Goal: Information Seeking & Learning: Find specific fact

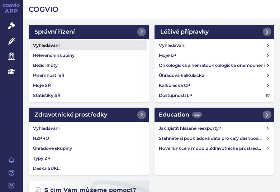
click at [61, 44] on link "Vyhledávání" at bounding box center [88, 45] width 117 height 10
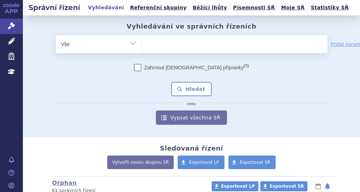
click at [279, 76] on div "Zahrnout bratrské přípravky (?) Hledat nebo Vypsat všechna SŘ" at bounding box center [192, 94] width 272 height 61
click at [66, 108] on div "Zahrnout bratrské přípravky (?) Hledat nebo Vypsat všechna SŘ" at bounding box center [192, 94] width 272 height 61
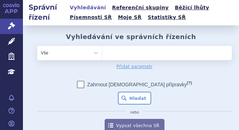
click at [122, 52] on ul at bounding box center [167, 51] width 130 height 11
click at [102, 52] on select at bounding box center [102, 52] width 0 height 14
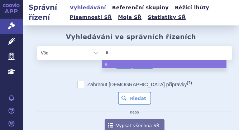
type input "al"
type input "alt"
type input "altu"
type input "altuv"
type input "altuvo"
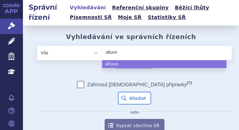
type input "altuvoc"
type input "altuvoct"
select select "altuvoct"
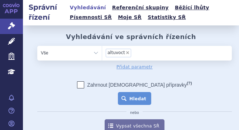
click at [135, 92] on button "Hledat" at bounding box center [134, 98] width 33 height 13
click at [136, 94] on button "Hledat" at bounding box center [134, 98] width 33 height 13
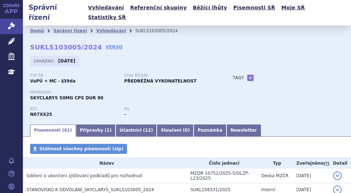
scroll to position [215, 0]
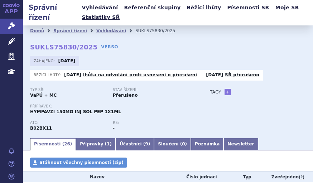
scroll to position [169, 0]
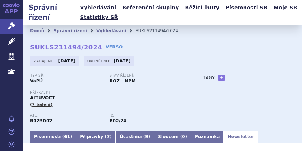
scroll to position [121, 0]
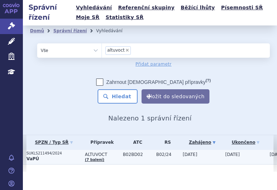
click at [59, 130] on td "SUKLS211494/2024 VaPÚ" at bounding box center [52, 157] width 59 height 15
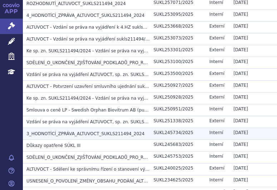
scroll to position [179, 0]
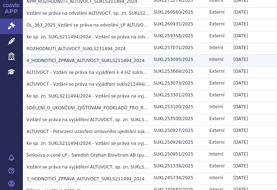
click at [93, 59] on span "4_HODNOTÍCÍ_ZPRÁVA_ALTUVOCT_SUKLS211494_2024" at bounding box center [85, 60] width 118 height 5
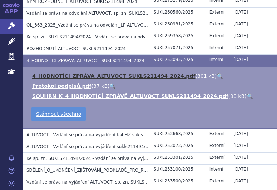
click at [140, 74] on link "4_HODNOTÍCÍ_ZPRÁVA_ALTUVOCT_SUKLS211494_2024.pdf" at bounding box center [113, 76] width 163 height 6
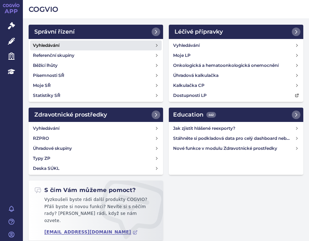
click at [43, 43] on h4 "Vyhledávání" at bounding box center [46, 45] width 26 height 7
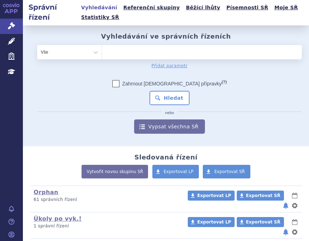
click at [134, 45] on ul at bounding box center [199, 50] width 195 height 11
click at [102, 45] on select at bounding box center [102, 52] width 0 height 14
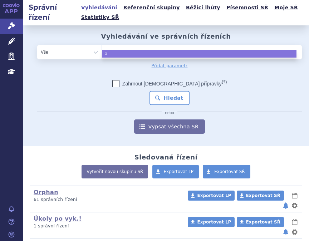
type input "al"
type input "alt"
type input "altu"
type input "altuv"
type input "altuvo"
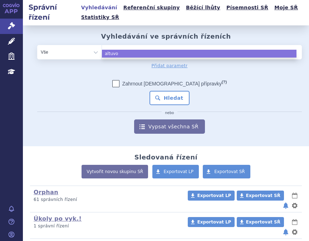
type input "altuvoc"
type input "altuvoct"
select select "altuvoct"
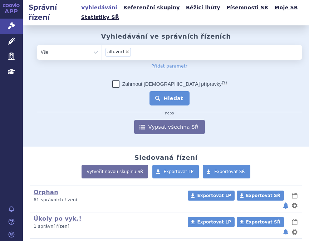
click at [167, 92] on button "Hledat" at bounding box center [170, 98] width 40 height 14
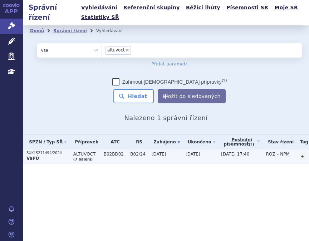
click at [45, 156] on p "VaPÚ" at bounding box center [47, 159] width 43 height 6
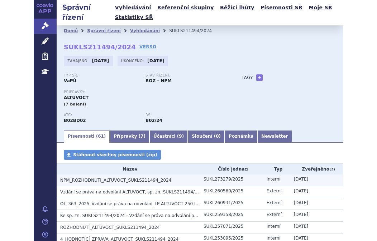
scroll to position [36, 0]
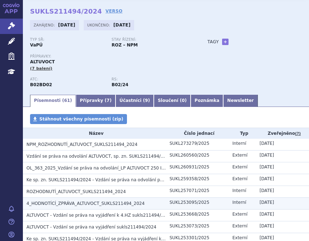
click at [74, 198] on td "4_HODNOTÍCÍ_ZPRÁVA_ALTUVOCT_SUKLS211494_2024" at bounding box center [94, 204] width 143 height 12
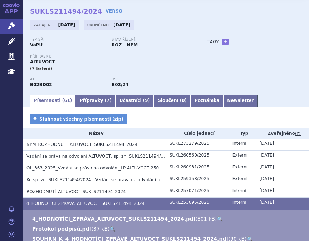
click at [217, 216] on link "🔍" at bounding box center [220, 219] width 6 height 6
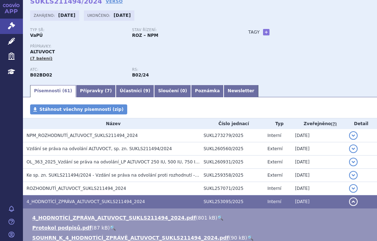
click at [91, 56] on div "Přípravky: ALTUVOCT (7 balení)" at bounding box center [132, 52] width 204 height 17
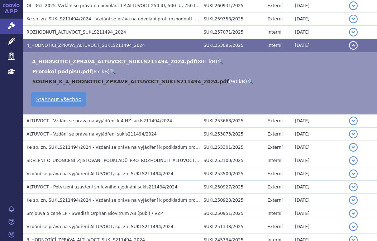
scroll to position [215, 0]
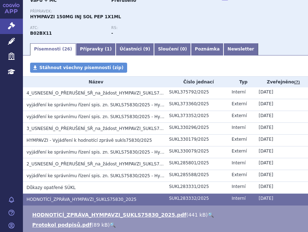
scroll to position [107, 0]
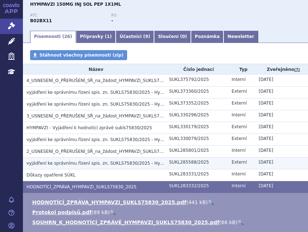
click at [93, 162] on span "vyjádření ke správnímu řízení spis. zn. SUKLS75830/2025 - Hympavzi - žádost o p…" at bounding box center [129, 163] width 206 height 5
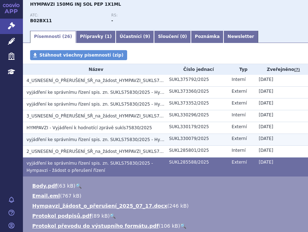
click at [86, 135] on td "vyjádření ke správnímu řízení spis. zn. SUKLS75830/2025 - Hympavzi - žádost o p…" at bounding box center [94, 140] width 142 height 12
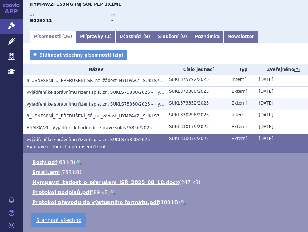
click at [92, 104] on span "vyjádření ke správnímu řízení spis. zn. SUKLS75830/2025 - Hympavzi - žádost o p…" at bounding box center [129, 104] width 206 height 5
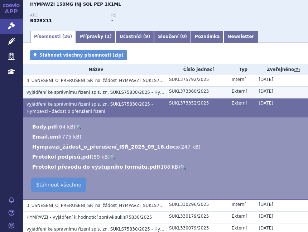
click at [101, 91] on span "vyjádření ke správnímu řízení spis. zn. SUKLS75830/2025 - Hympavzi - žádost o p…" at bounding box center [129, 92] width 206 height 5
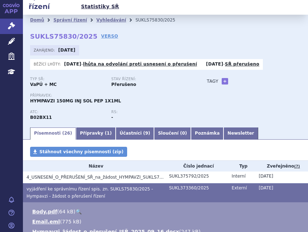
scroll to position [0, 0]
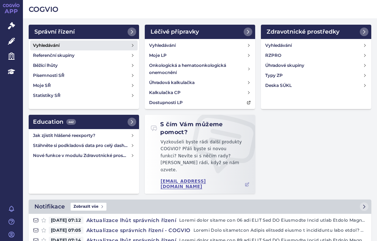
click at [59, 45] on h4 "Vyhledávání" at bounding box center [46, 45] width 26 height 7
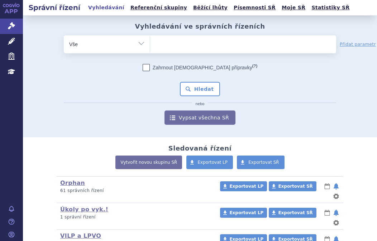
click at [167, 44] on ul at bounding box center [243, 42] width 186 height 15
click at [150, 44] on select at bounding box center [150, 44] width 0 height 18
type input "el"
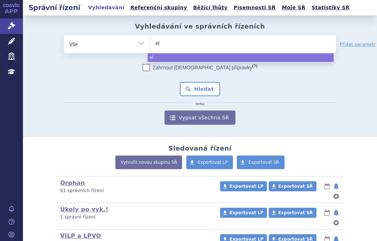
type input "elo"
type input "eloc"
type input "eloct"
type input "elocta"
select select "elocta"
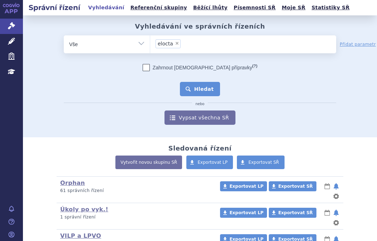
click at [194, 82] on button "Hledat" at bounding box center [200, 89] width 40 height 14
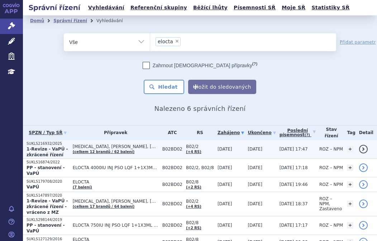
click at [66, 147] on strong "1-Revize - VaPÚ - zkrácené řízení" at bounding box center [47, 152] width 42 height 11
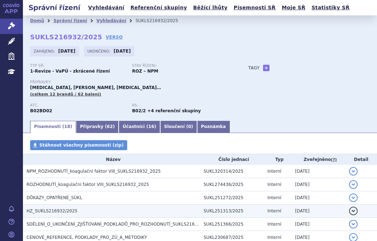
click at [60, 209] on span "HZ_SUKLS216932/2025" at bounding box center [51, 211] width 51 height 5
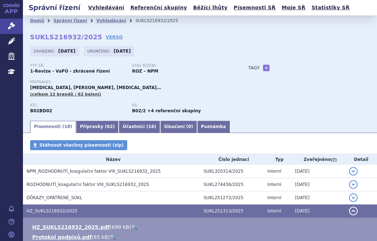
click at [131, 226] on link "🔍" at bounding box center [134, 227] width 6 height 6
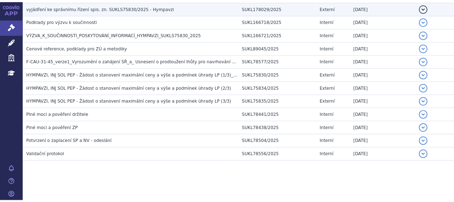
scroll to position [345, 0]
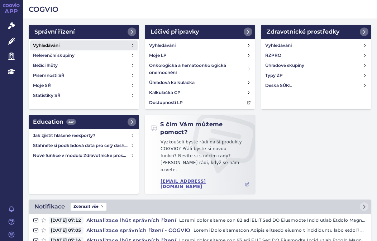
click at [61, 45] on link "Vyhledávání" at bounding box center [83, 45] width 107 height 10
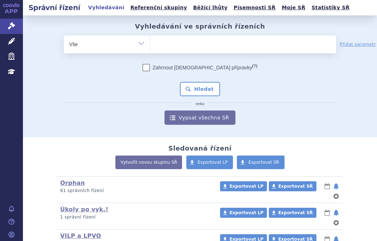
click at [165, 43] on ul at bounding box center [243, 42] width 186 height 15
click at [150, 43] on select at bounding box center [150, 44] width 0 height 18
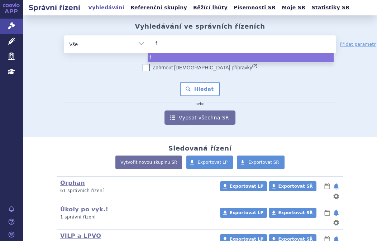
type input "fi"
type input "fil"
type input "fils"
type input "filsu"
type input "filsuv"
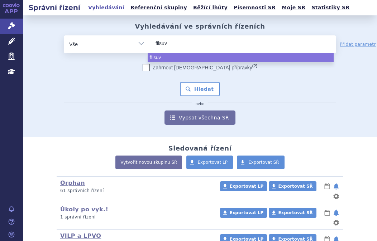
type input "filsuve"
type input "filsuvez"
select select "filsuvez"
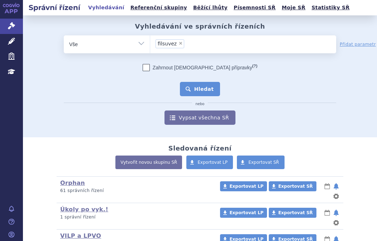
click at [207, 85] on button "Hledat" at bounding box center [200, 89] width 40 height 14
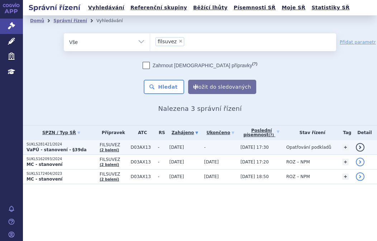
click at [81, 146] on p "SUKLS281421/2024" at bounding box center [60, 144] width 69 height 5
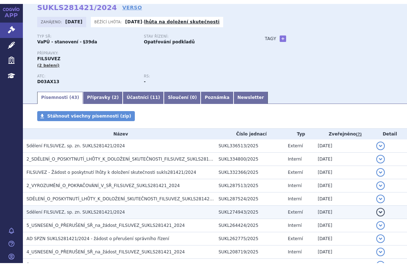
scroll to position [36, 0]
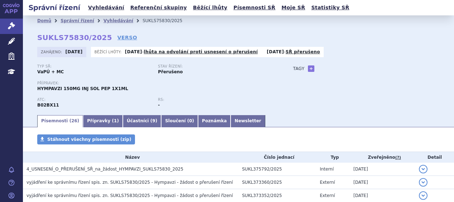
scroll to position [345, 0]
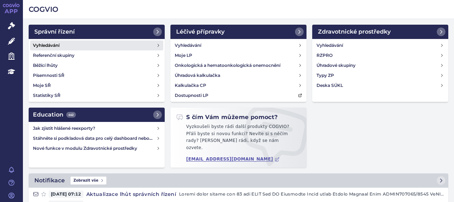
click at [71, 43] on link "Vyhledávání" at bounding box center [96, 45] width 133 height 10
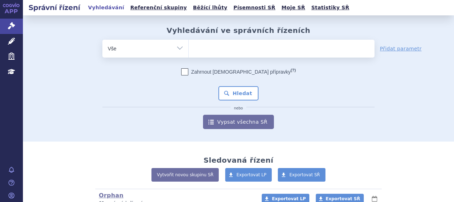
click at [203, 40] on ul at bounding box center [282, 47] width 186 height 15
click at [189, 40] on select at bounding box center [188, 48] width 0 height 18
type input "po"
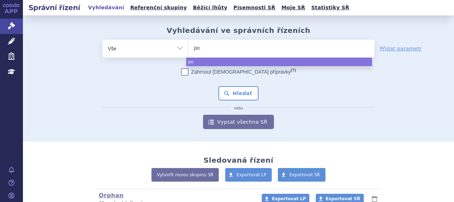
type input "pom"
type input "pomal"
type input "pomali"
type input "pomalido"
type input "pomalidomi"
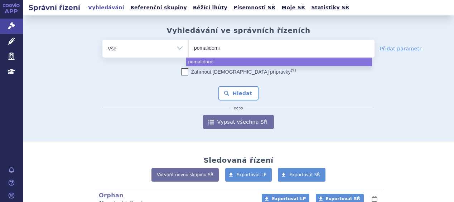
type input "pomalidomid"
select select "pomalidomid"
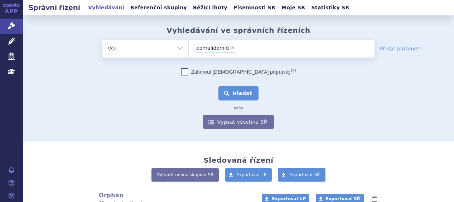
click at [251, 87] on button "Hledat" at bounding box center [238, 93] width 40 height 14
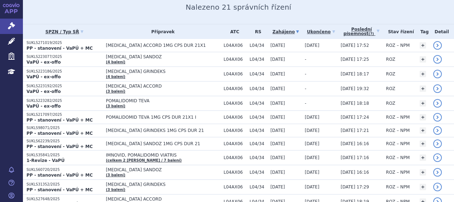
scroll to position [107, 0]
